Goal: Information Seeking & Learning: Find specific fact

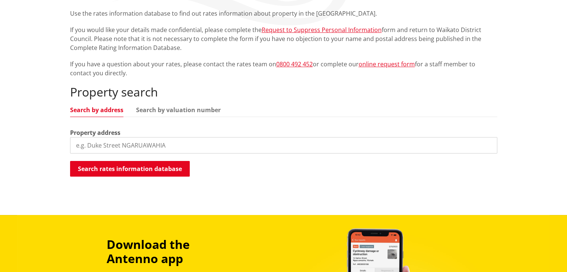
scroll to position [186, 0]
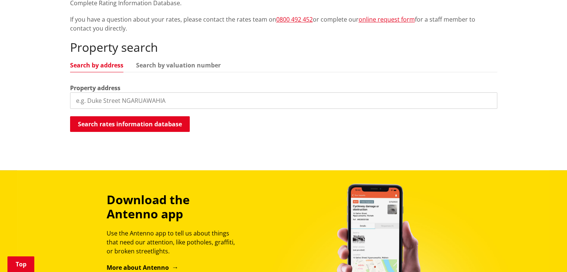
click at [116, 104] on input "search" at bounding box center [283, 100] width 427 height 16
type input "[STREET_ADDRESS][PERSON_NAME]"
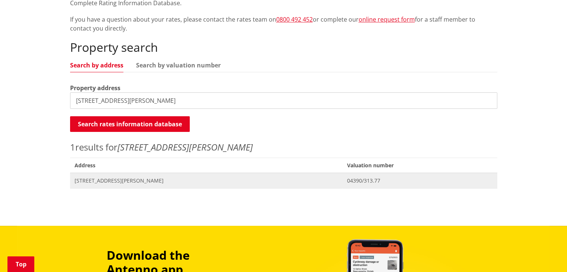
click at [190, 184] on span "Address 48 Murray Ward Drive TE KAUWHATA" at bounding box center [206, 180] width 273 height 15
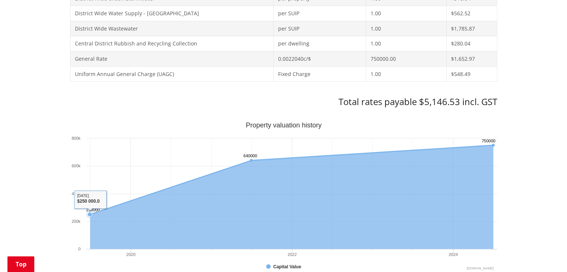
scroll to position [224, 0]
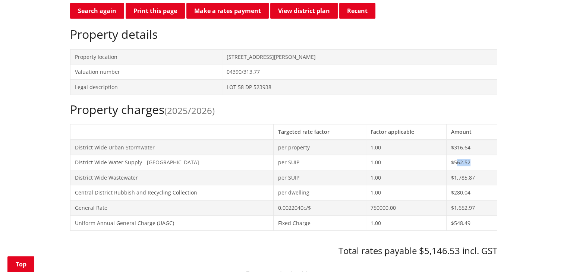
drag, startPoint x: 470, startPoint y: 160, endPoint x: 452, endPoint y: 162, distance: 18.0
click at [454, 162] on td "$562.52" at bounding box center [471, 162] width 51 height 15
click at [471, 182] on td "$1,785.87" at bounding box center [471, 177] width 51 height 15
drag, startPoint x: 474, startPoint y: 176, endPoint x: 454, endPoint y: 179, distance: 20.0
click at [454, 179] on td "$1,785.87" at bounding box center [471, 177] width 51 height 15
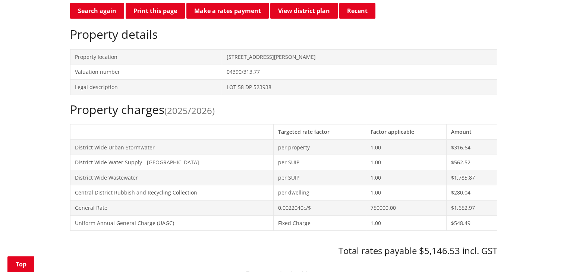
click at [457, 197] on td "$280.04" at bounding box center [471, 192] width 51 height 15
drag, startPoint x: 469, startPoint y: 193, endPoint x: 455, endPoint y: 193, distance: 14.2
click at [455, 193] on td "$280.04" at bounding box center [471, 192] width 51 height 15
click at [451, 193] on td "$280.04" at bounding box center [471, 192] width 51 height 15
drag, startPoint x: 479, startPoint y: 192, endPoint x: 457, endPoint y: 194, distance: 22.1
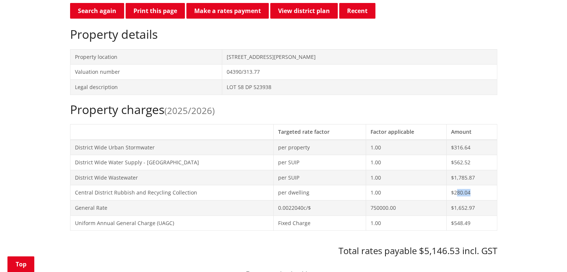
click at [457, 194] on td "$280.04" at bounding box center [471, 192] width 51 height 15
click at [456, 194] on td "$280.04" at bounding box center [471, 192] width 51 height 15
drag, startPoint x: 455, startPoint y: 194, endPoint x: 480, endPoint y: 194, distance: 25.7
click at [480, 194] on td "$280.04" at bounding box center [471, 192] width 51 height 15
click at [468, 191] on td "$280.04" at bounding box center [471, 192] width 51 height 15
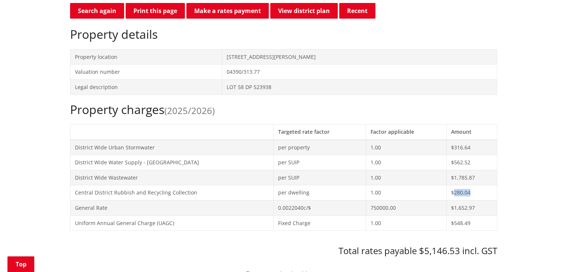
drag, startPoint x: 469, startPoint y: 191, endPoint x: 452, endPoint y: 193, distance: 17.6
click at [453, 192] on td "$280.04" at bounding box center [471, 192] width 51 height 15
click at [393, 207] on td "750000.00" at bounding box center [406, 207] width 81 height 15
drag, startPoint x: 387, startPoint y: 208, endPoint x: 358, endPoint y: 209, distance: 29.1
click at [358, 209] on tr "General Rate 0.0022040c/$ 750000.00 $1,652.97" at bounding box center [283, 207] width 427 height 15
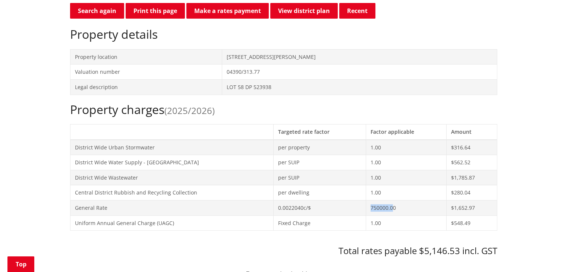
drag, startPoint x: 383, startPoint y: 208, endPoint x: 387, endPoint y: 207, distance: 3.7
click at [383, 208] on td "750000.00" at bounding box center [406, 207] width 81 height 15
drag, startPoint x: 393, startPoint y: 206, endPoint x: 349, endPoint y: 206, distance: 44.0
click at [362, 206] on tr "General Rate 0.0022040c/$ 750000.00 $1,652.97" at bounding box center [283, 207] width 427 height 15
click at [465, 209] on td "$1,652.97" at bounding box center [471, 207] width 51 height 15
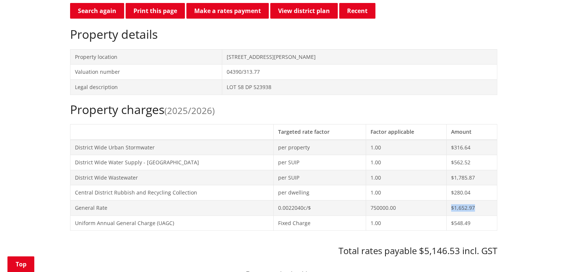
drag, startPoint x: 474, startPoint y: 207, endPoint x: 444, endPoint y: 208, distance: 30.2
click at [444, 208] on tr "General Rate 0.0022040c/$ 750000.00 $1,652.97" at bounding box center [283, 207] width 427 height 15
click at [396, 213] on td "750000.00" at bounding box center [406, 207] width 81 height 15
drag, startPoint x: 389, startPoint y: 205, endPoint x: 348, endPoint y: 212, distance: 41.6
click at [348, 212] on tr "General Rate 0.0022040c/$ 750000.00 $1,652.97" at bounding box center [283, 207] width 427 height 15
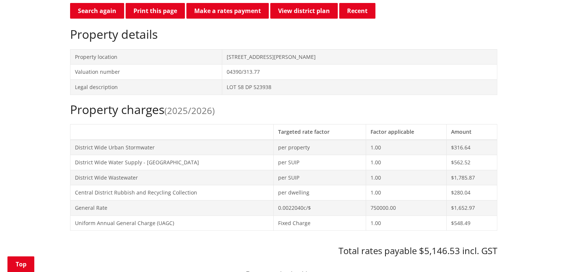
click at [391, 210] on td "750000.00" at bounding box center [406, 207] width 81 height 15
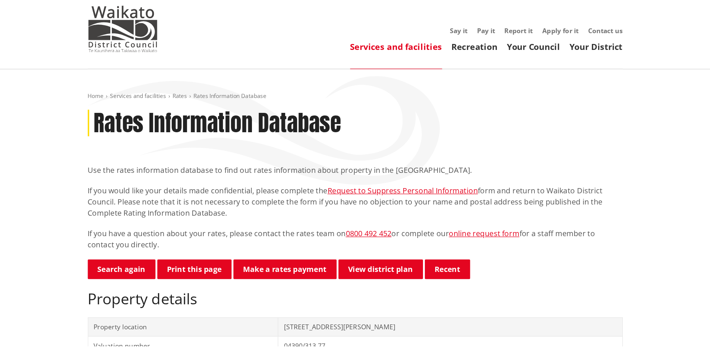
scroll to position [75, 0]
